Goal: Navigation & Orientation: Go to known website

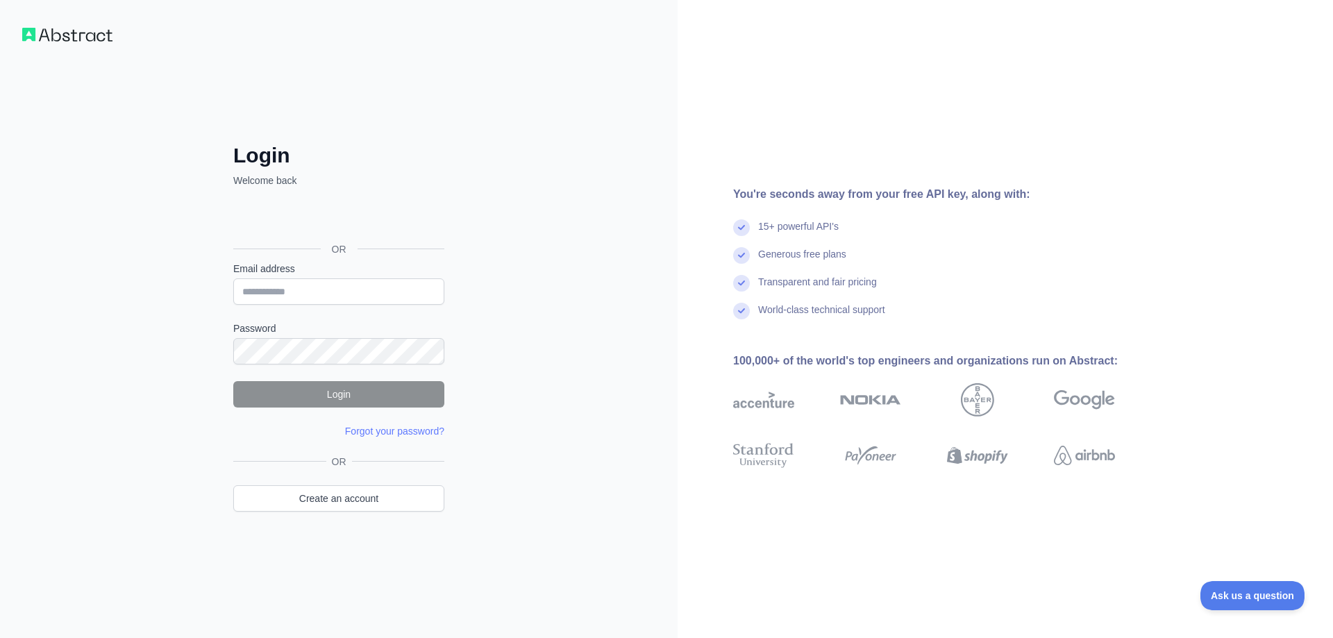
click at [93, 34] on img at bounding box center [67, 35] width 90 height 14
click at [76, 37] on img at bounding box center [67, 35] width 90 height 14
